Goal: Information Seeking & Learning: Check status

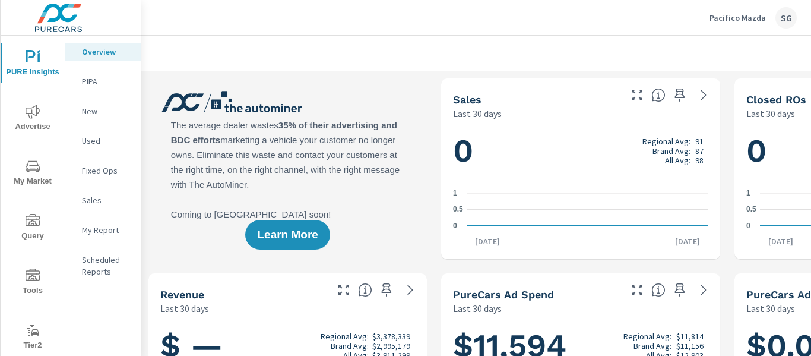
scroll to position [0, 218]
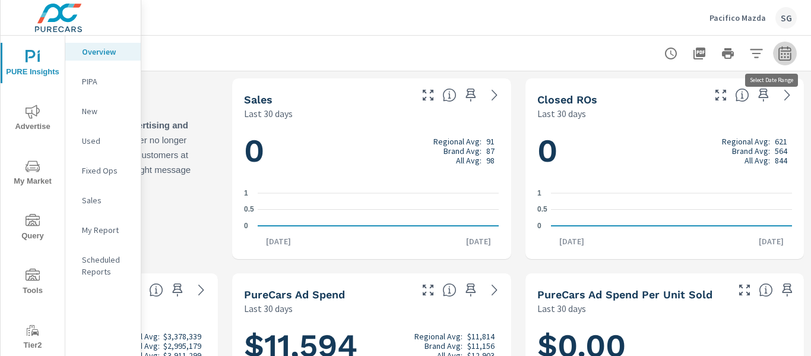
click at [778, 55] on icon "button" at bounding box center [785, 53] width 14 height 14
select select "Last 30 days"
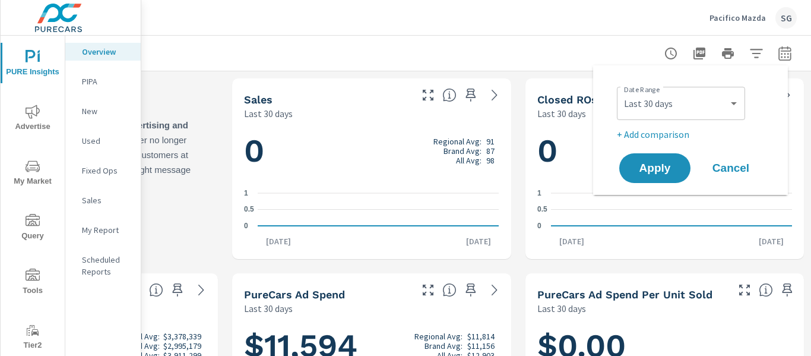
click at [657, 135] on p "+ Add comparison" at bounding box center [693, 134] width 152 height 14
select select "Previous period"
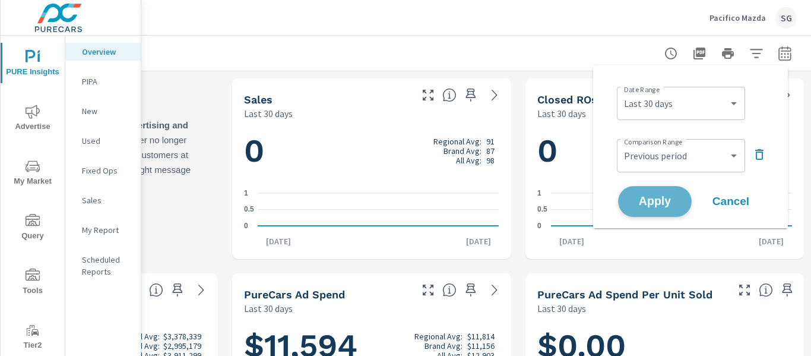
click at [658, 200] on span "Apply" at bounding box center [655, 201] width 49 height 11
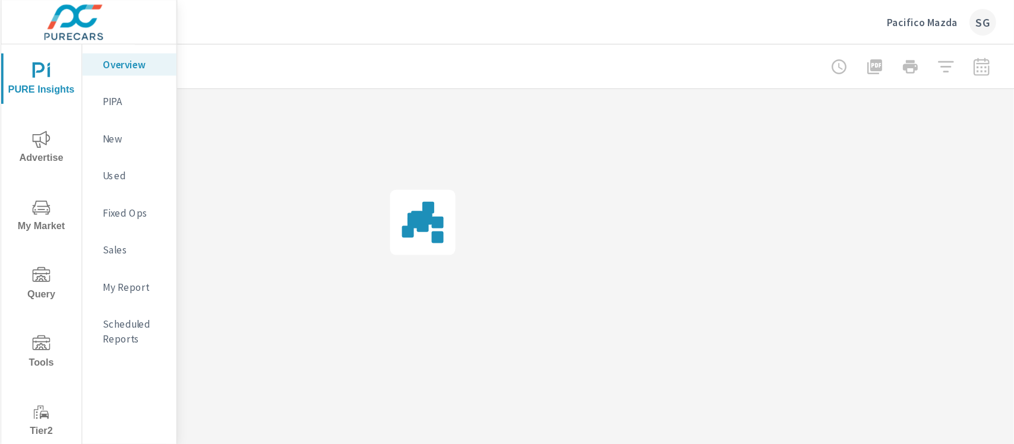
scroll to position [0, 209]
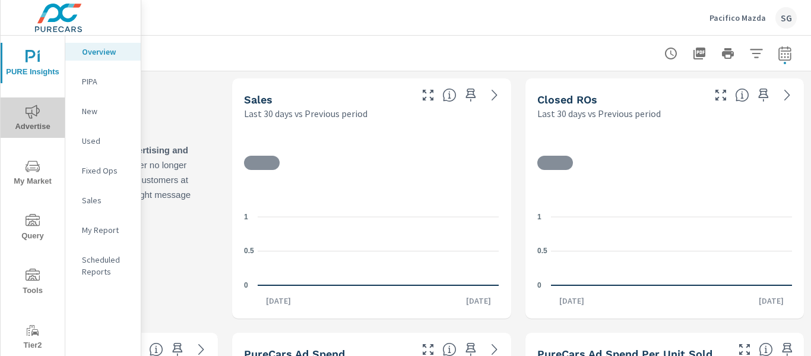
click at [44, 119] on span "Advertise" at bounding box center [32, 119] width 57 height 29
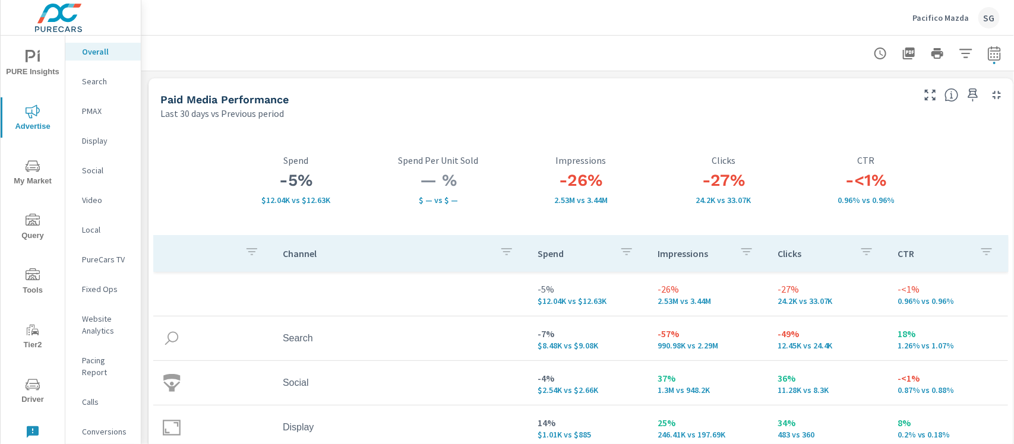
drag, startPoint x: 330, startPoint y: 4, endPoint x: 539, endPoint y: 83, distance: 223.7
click at [539, 83] on div "Paid Media Performance Last 30 days vs Previous period" at bounding box center [531, 99] width 767 height 42
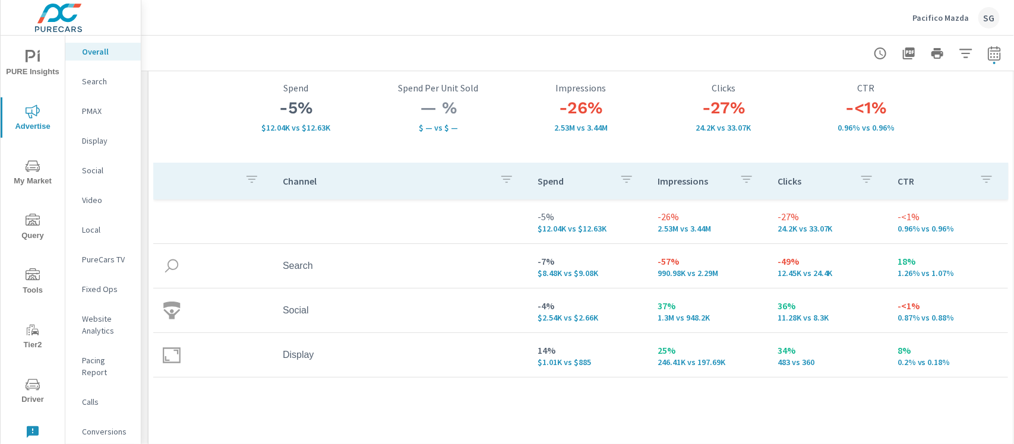
scroll to position [73, 0]
click at [81, 88] on div "Search" at bounding box center [102, 81] width 75 height 18
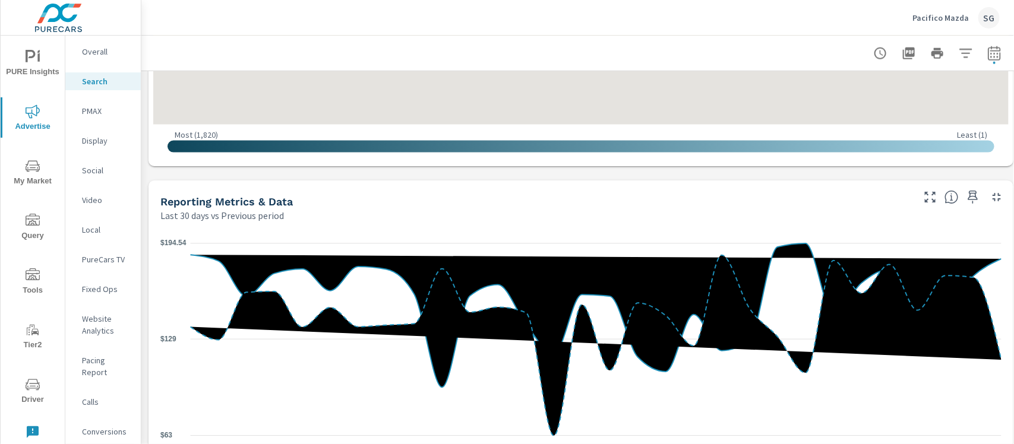
scroll to position [662, 0]
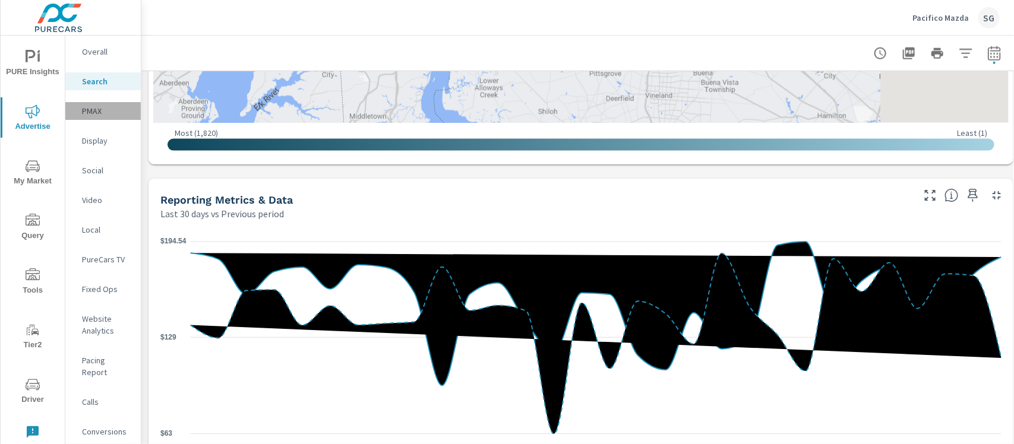
click at [84, 108] on p "PMAX" at bounding box center [106, 111] width 49 height 12
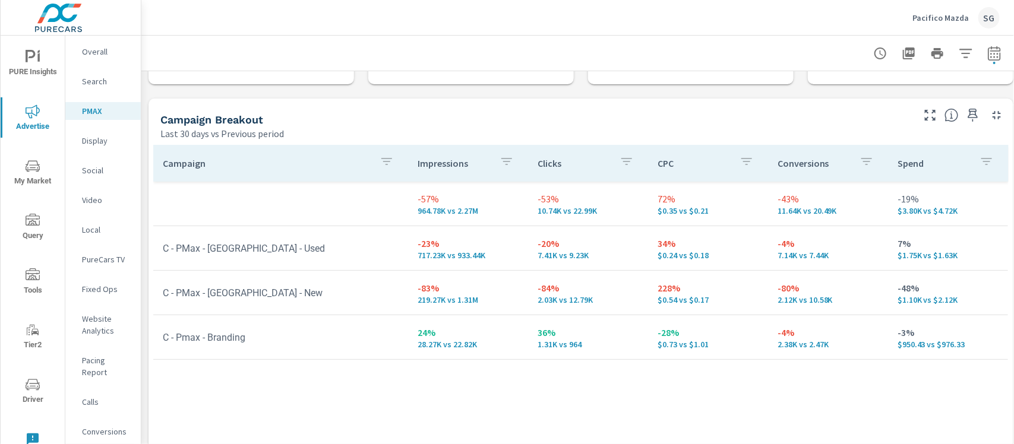
scroll to position [107, 0]
click at [27, 336] on icon "nav menu" at bounding box center [33, 330] width 14 height 14
